Goal: Transaction & Acquisition: Subscribe to service/newsletter

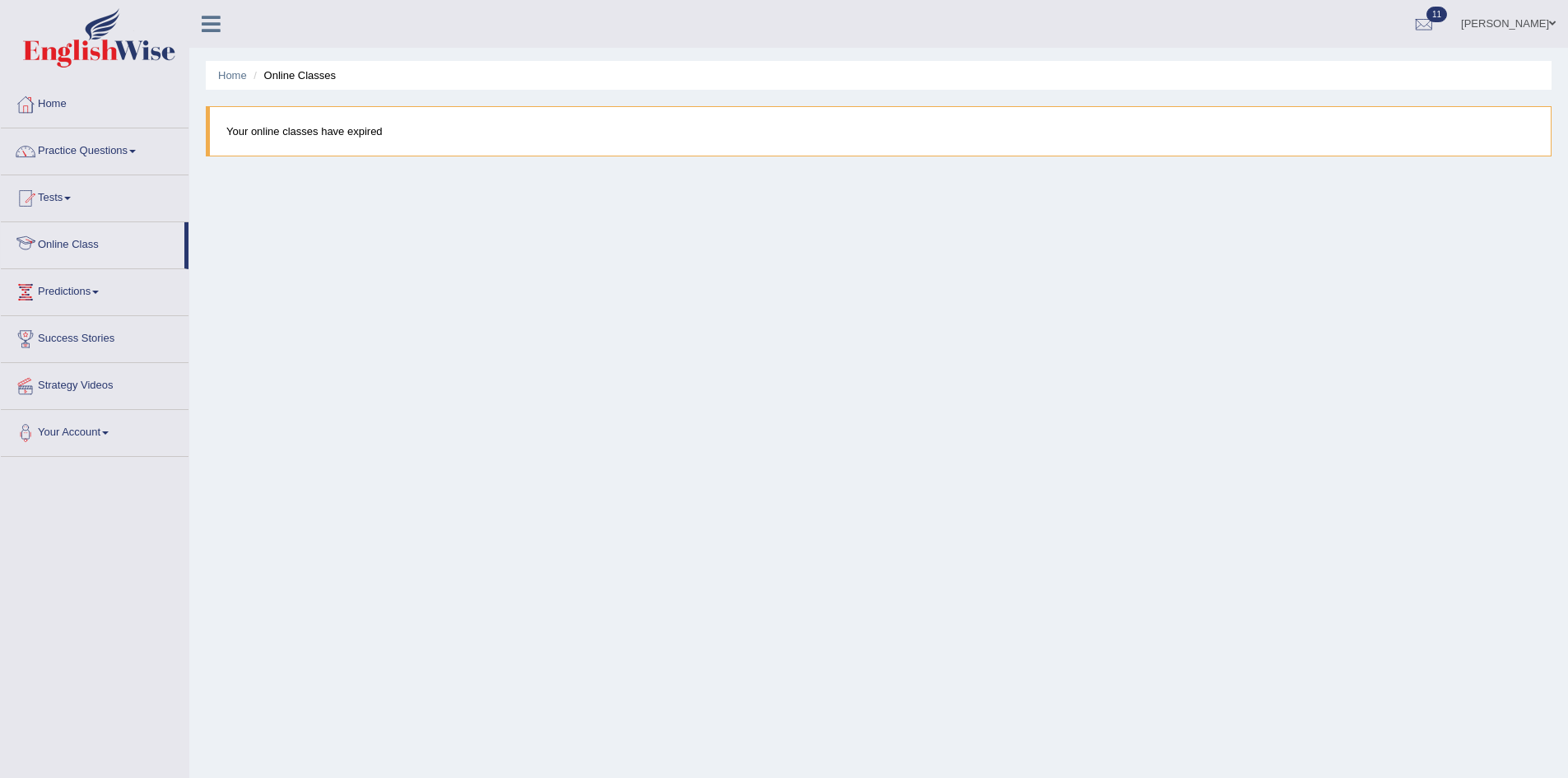
click at [80, 239] on link "Online Class" at bounding box center [92, 243] width 183 height 41
click at [68, 199] on link "Tests" at bounding box center [95, 196] width 188 height 41
click at [57, 100] on link "Home" at bounding box center [95, 102] width 188 height 41
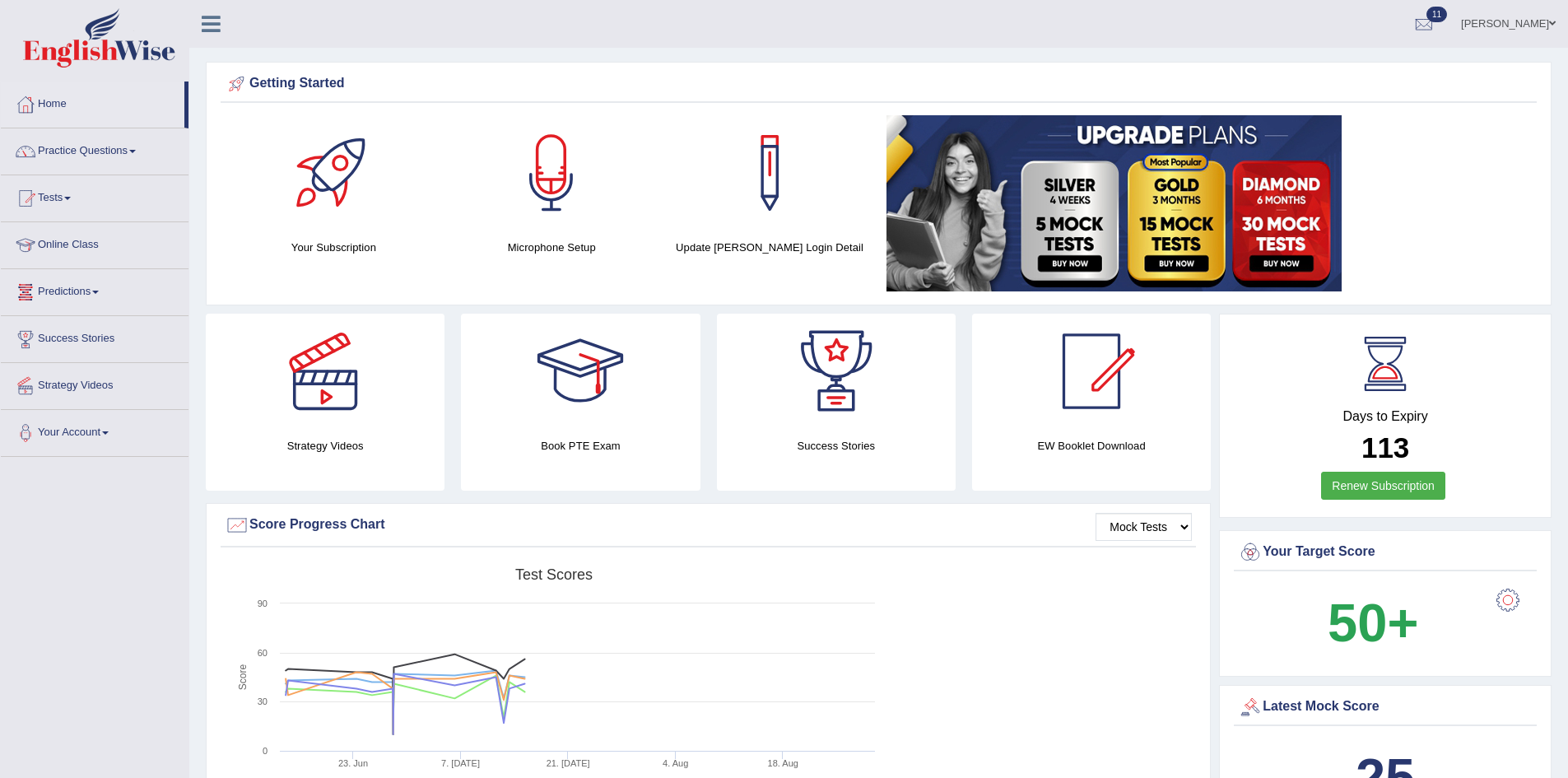
click at [83, 248] on link "Online Class" at bounding box center [95, 243] width 188 height 41
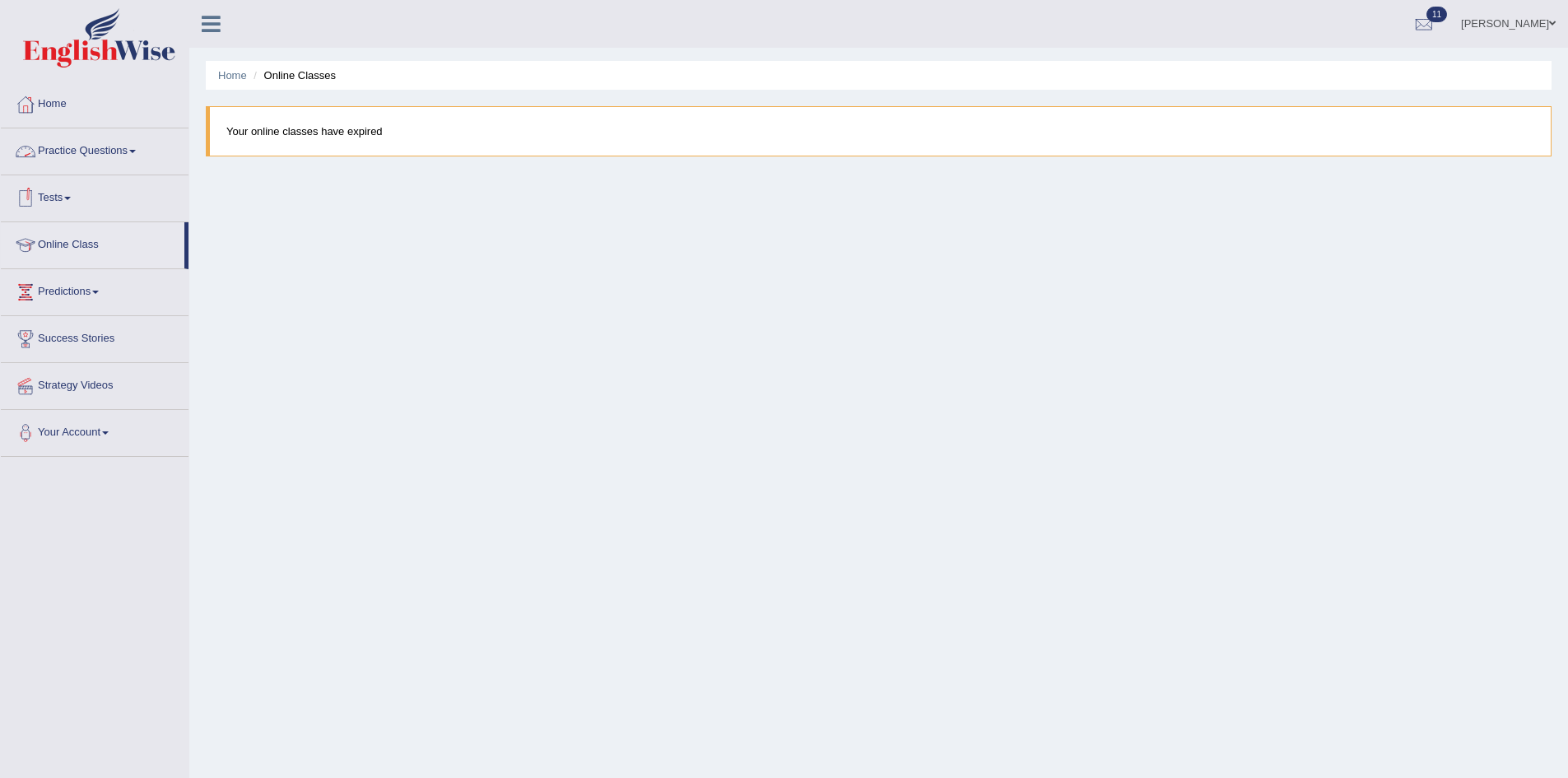
click at [329, 130] on blockquote "Your online classes have expired" at bounding box center [878, 131] width 1346 height 50
click at [632, 139] on blockquote "Your online classes have expired" at bounding box center [878, 131] width 1346 height 50
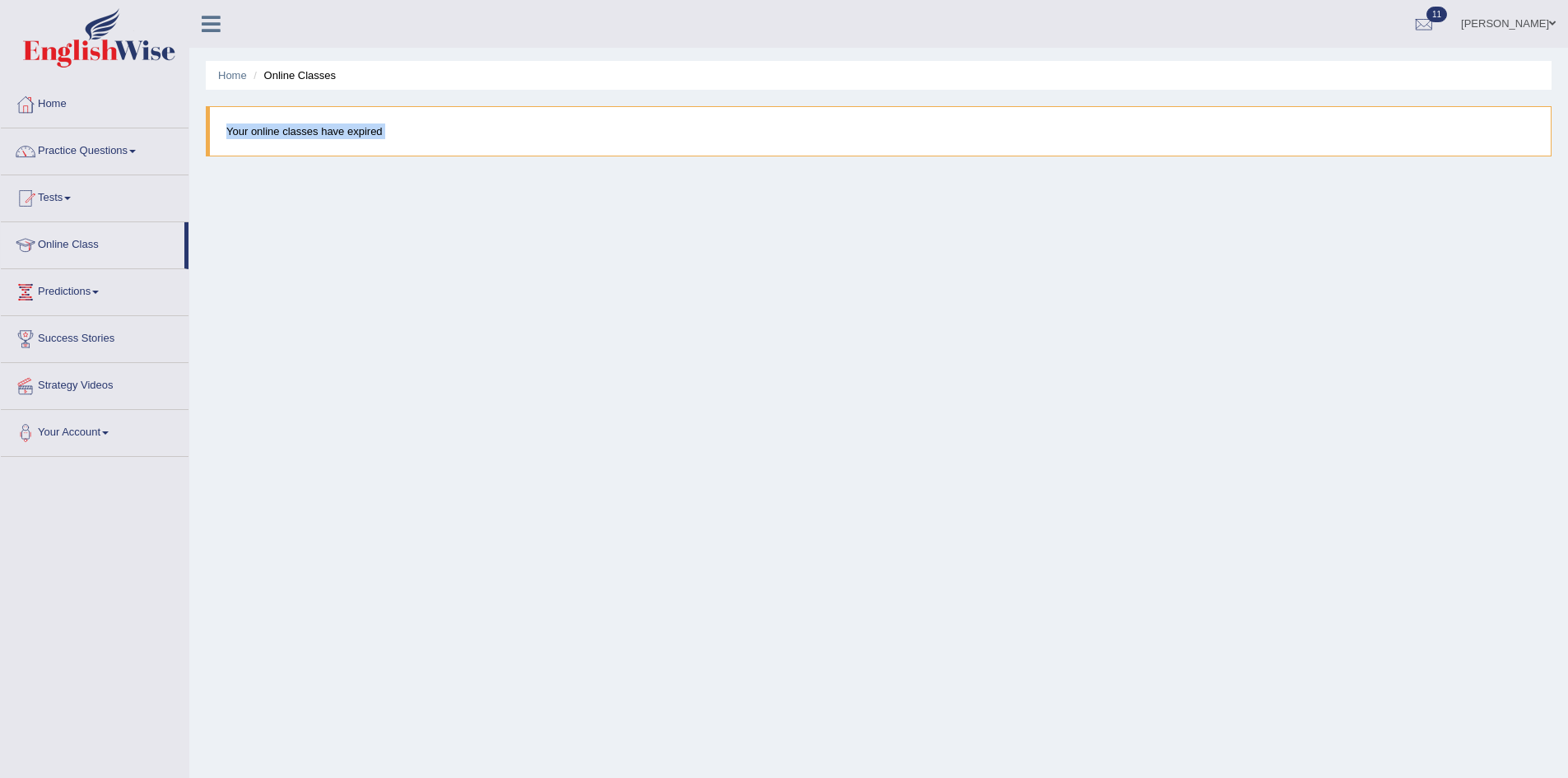
click at [489, 142] on blockquote "Your online classes have expired" at bounding box center [878, 131] width 1346 height 50
click at [83, 245] on link "Online Class" at bounding box center [92, 243] width 183 height 41
click at [99, 291] on span at bounding box center [95, 292] width 7 height 3
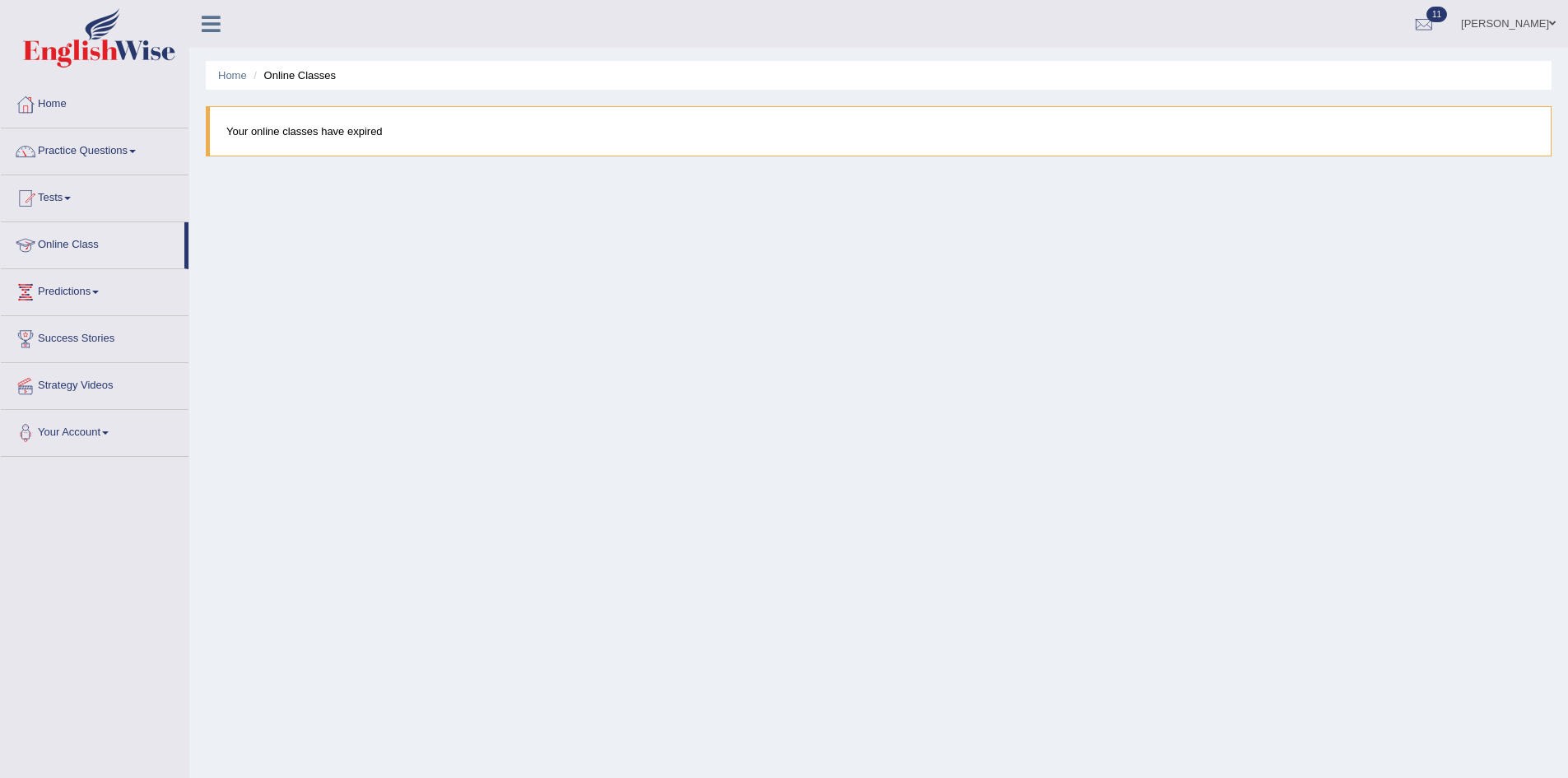
click at [61, 245] on link "Online Class" at bounding box center [92, 243] width 183 height 41
click at [112, 656] on div "Toggle navigation Home Practice Questions Speaking Practice Read Aloud Repeat S…" at bounding box center [784, 428] width 1568 height 856
click at [91, 152] on link "Practice Questions" at bounding box center [95, 149] width 188 height 41
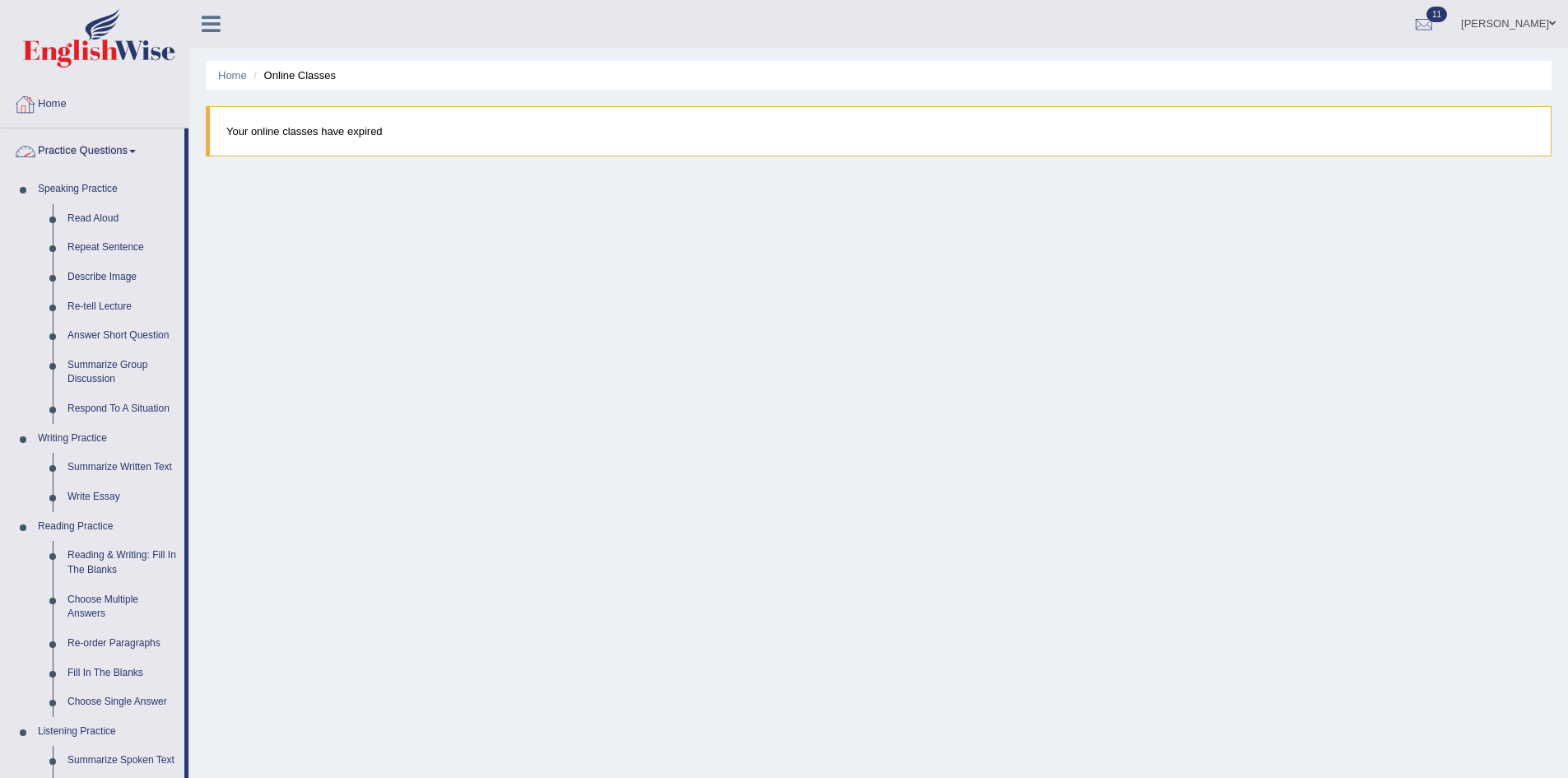
click at [53, 100] on link "Home" at bounding box center [95, 102] width 188 height 41
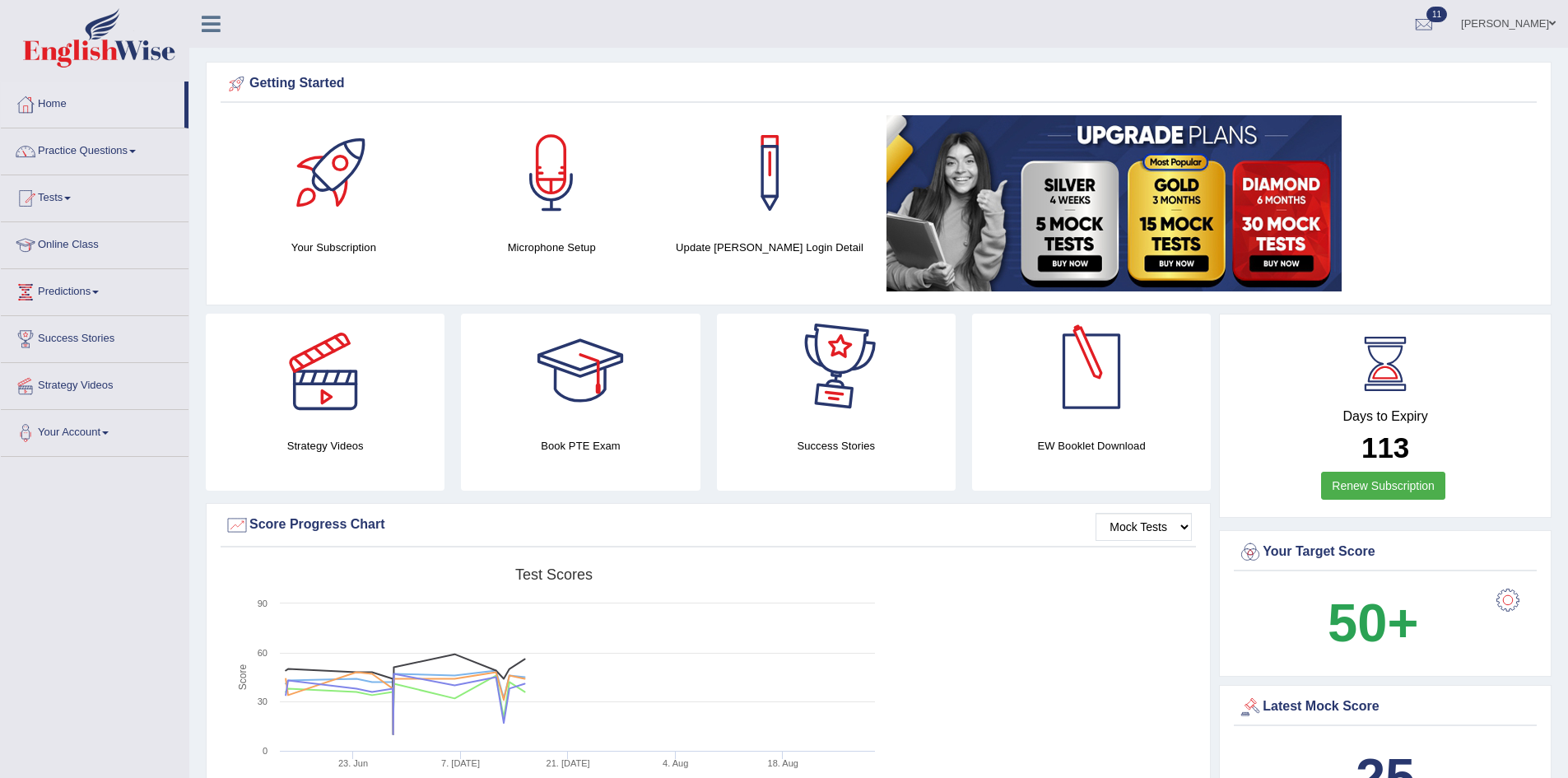
click at [1294, 259] on img at bounding box center [1114, 203] width 455 height 177
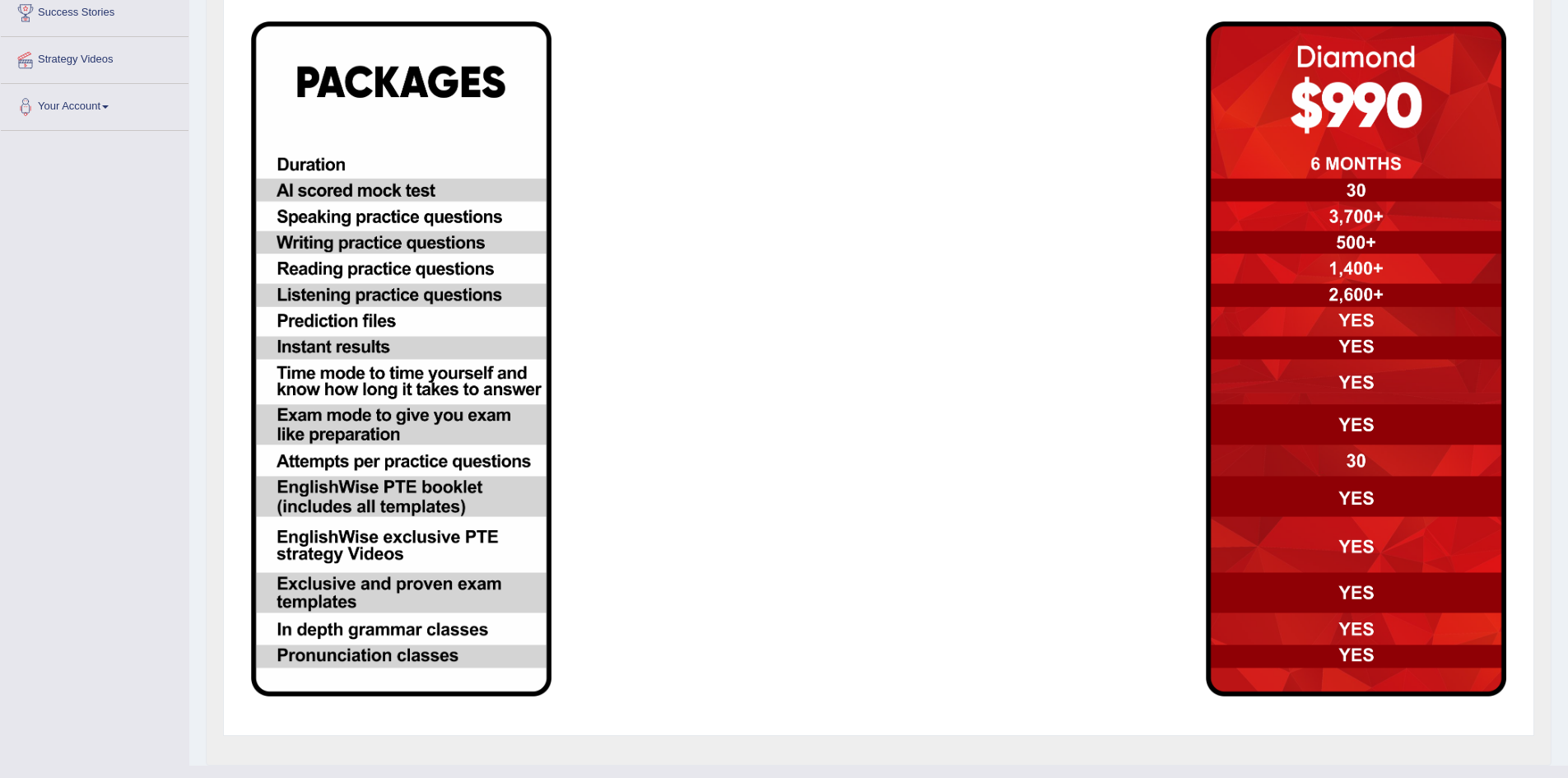
scroll to position [329, 0]
